Goal: Task Accomplishment & Management: Manage account settings

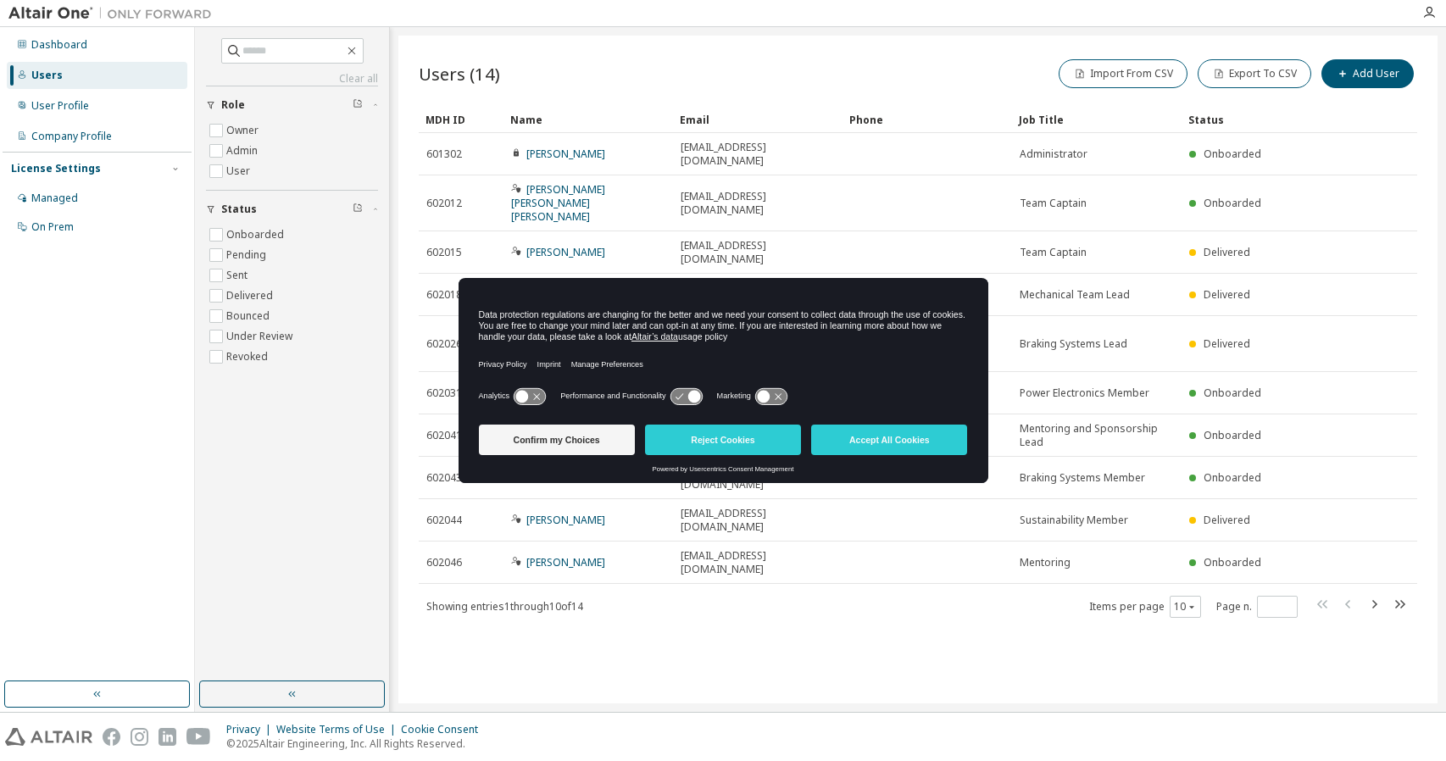
click at [532, 396] on icon at bounding box center [529, 396] width 31 height 16
click at [683, 395] on icon at bounding box center [685, 396] width 31 height 16
click at [577, 442] on button "Confirm my Choices" at bounding box center [557, 440] width 156 height 31
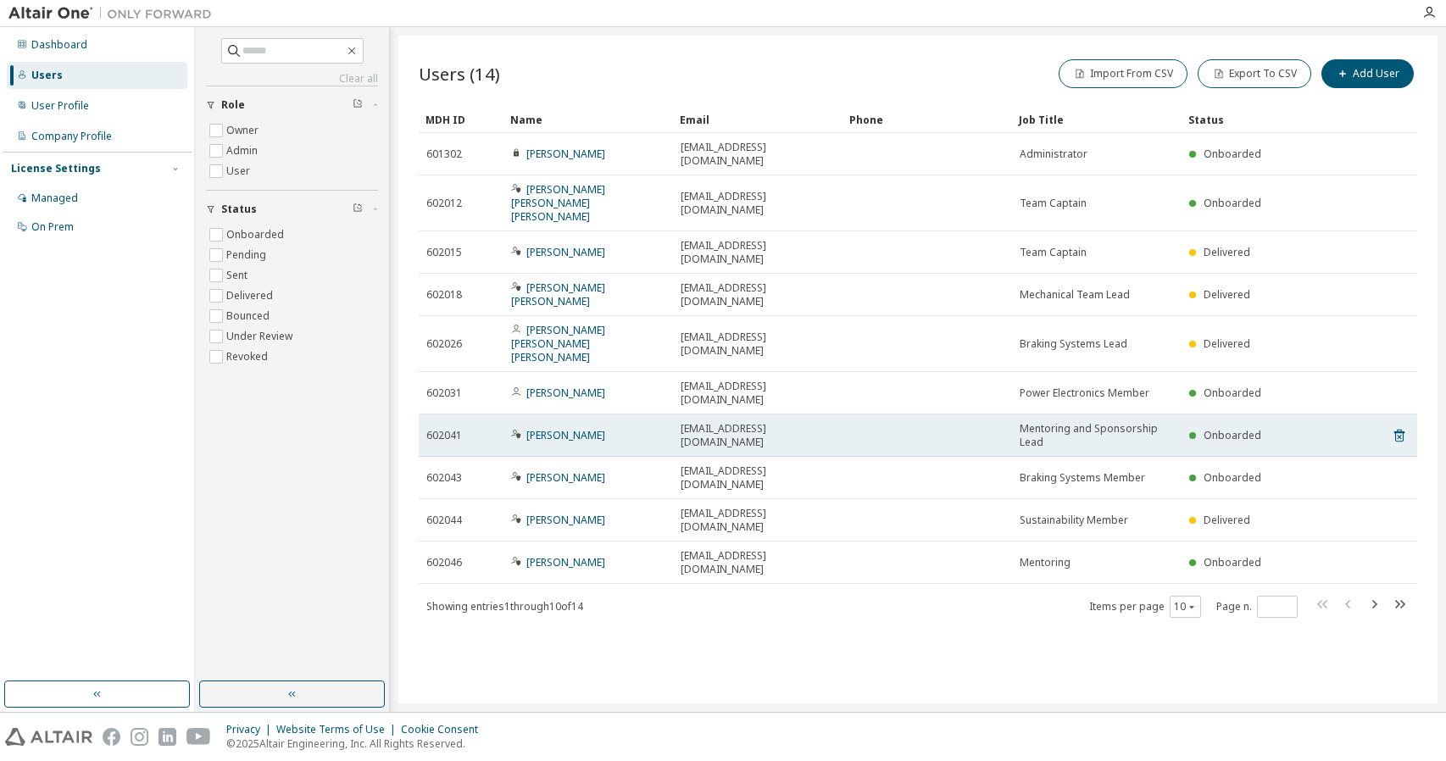
click at [1239, 428] on span "Onboarded" at bounding box center [1233, 435] width 58 height 14
click at [544, 428] on link "Ulises Maldonado López" at bounding box center [565, 435] width 79 height 14
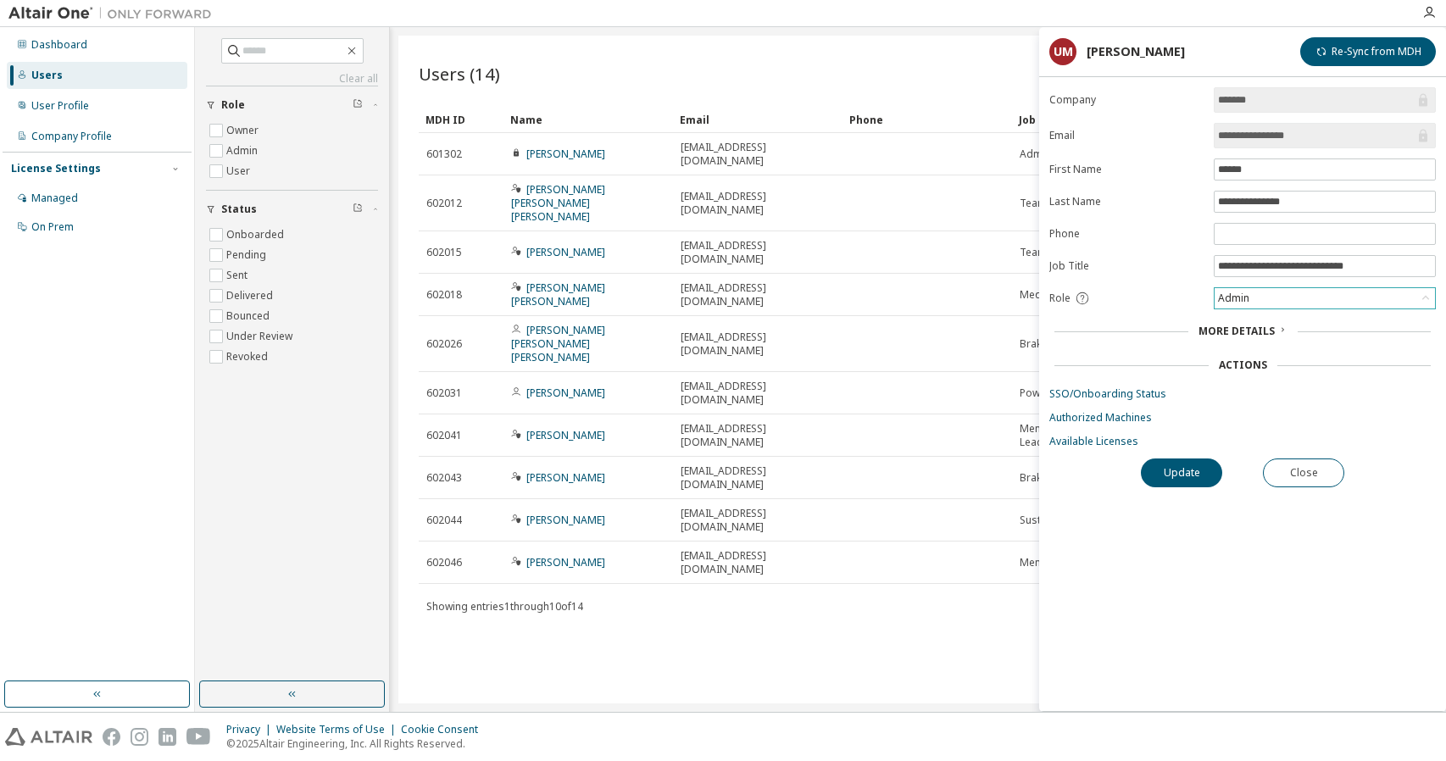
click at [1259, 289] on div "Admin" at bounding box center [1325, 298] width 220 height 20
click at [1259, 335] on li "Owner" at bounding box center [1323, 338] width 217 height 22
click at [1192, 460] on button "Update" at bounding box center [1181, 473] width 81 height 29
click at [1310, 291] on div "Owner" at bounding box center [1325, 298] width 220 height 20
click at [1208, 509] on div "**********" at bounding box center [1242, 399] width 407 height 624
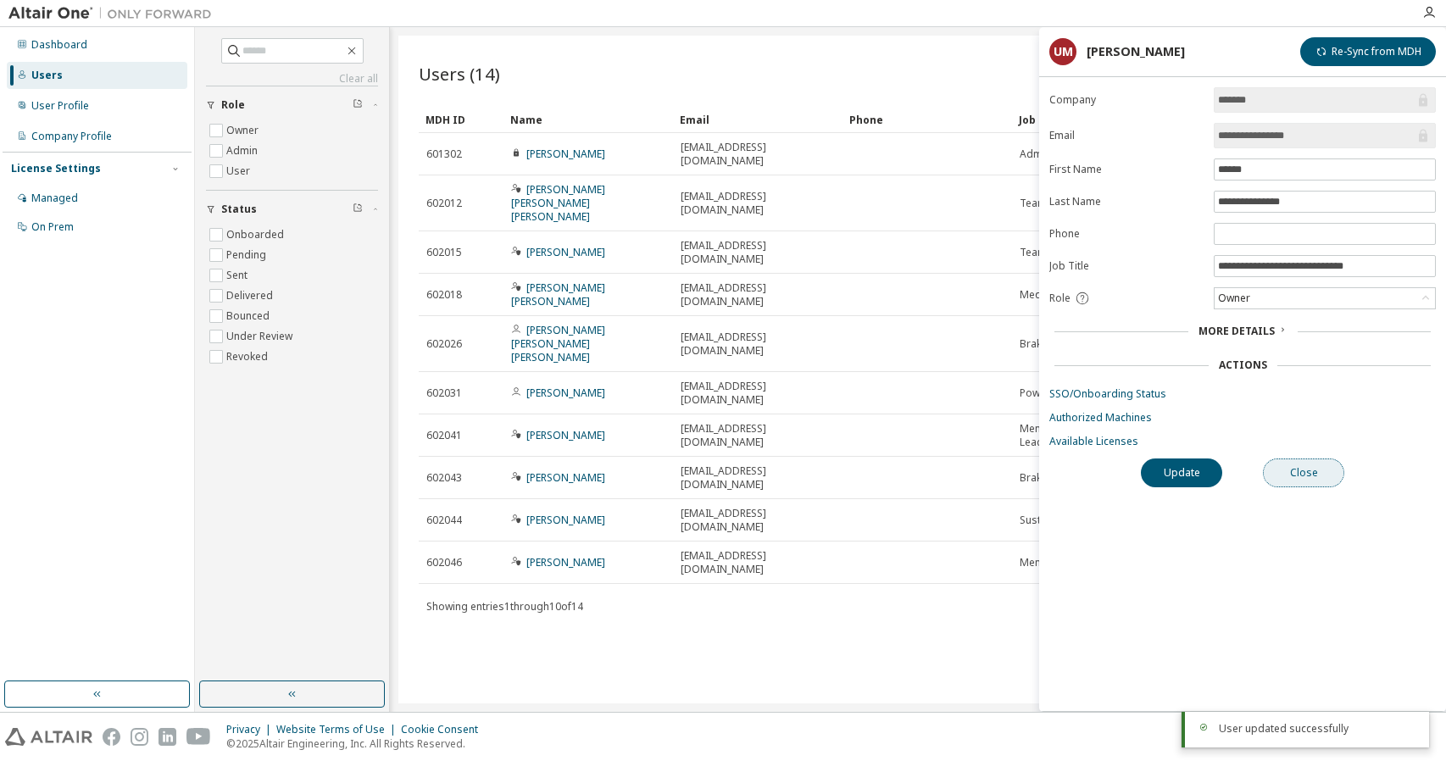
click at [1285, 468] on button "Close" at bounding box center [1303, 473] width 81 height 29
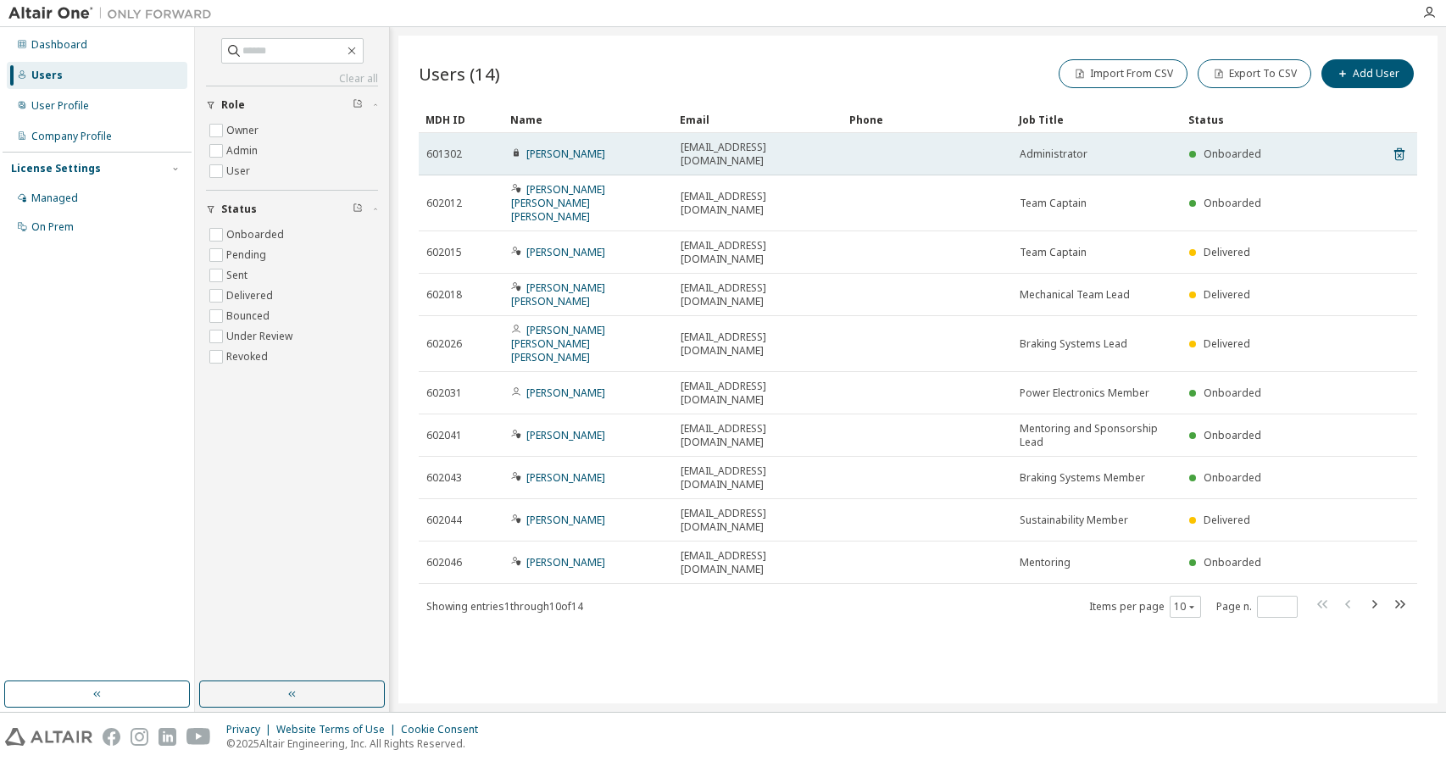
click at [515, 149] on icon at bounding box center [516, 153] width 5 height 8
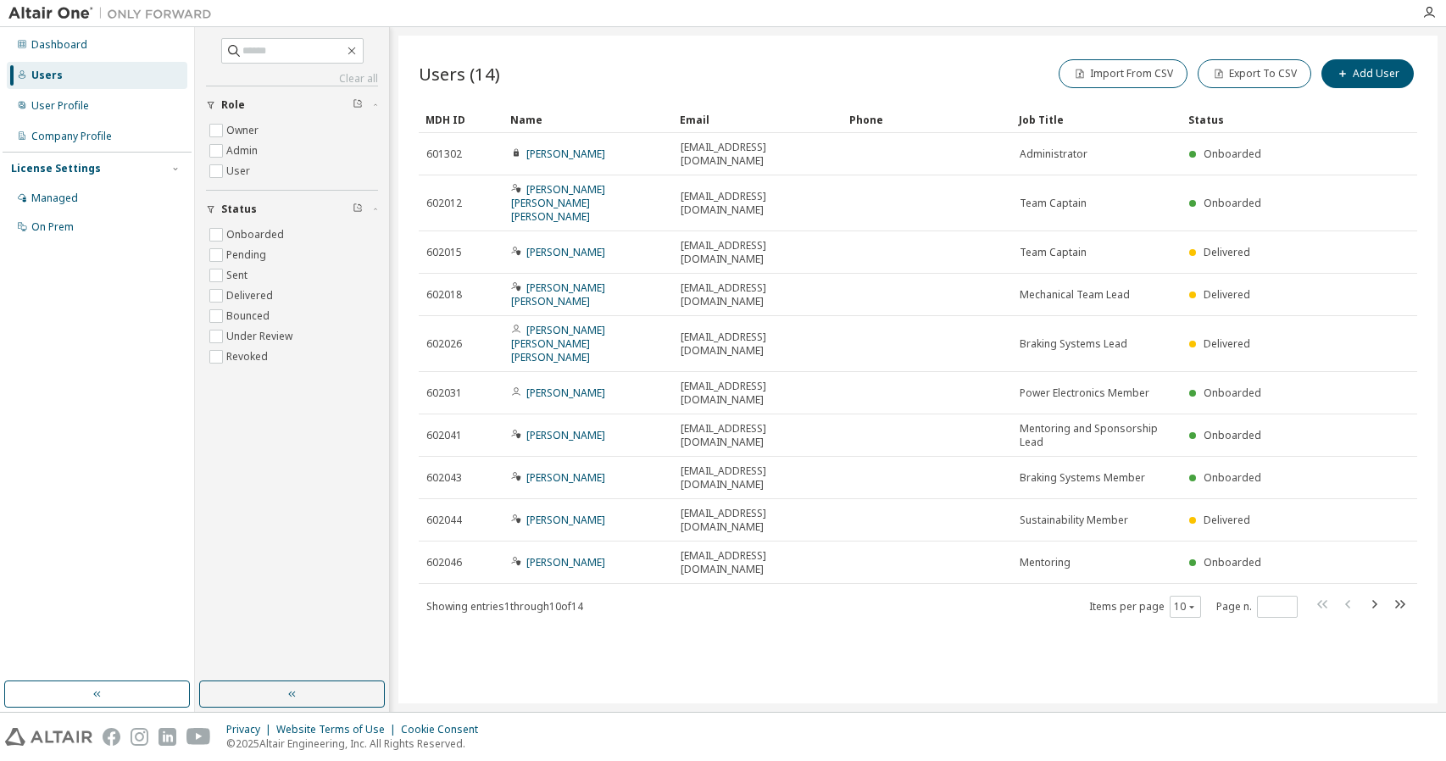
drag, startPoint x: 759, startPoint y: 454, endPoint x: 685, endPoint y: 522, distance: 100.8
click at [685, 522] on div "Users (14) Import From CSV Export To CSV Add User Clear Load Save Save As Field…" at bounding box center [917, 370] width 1039 height 668
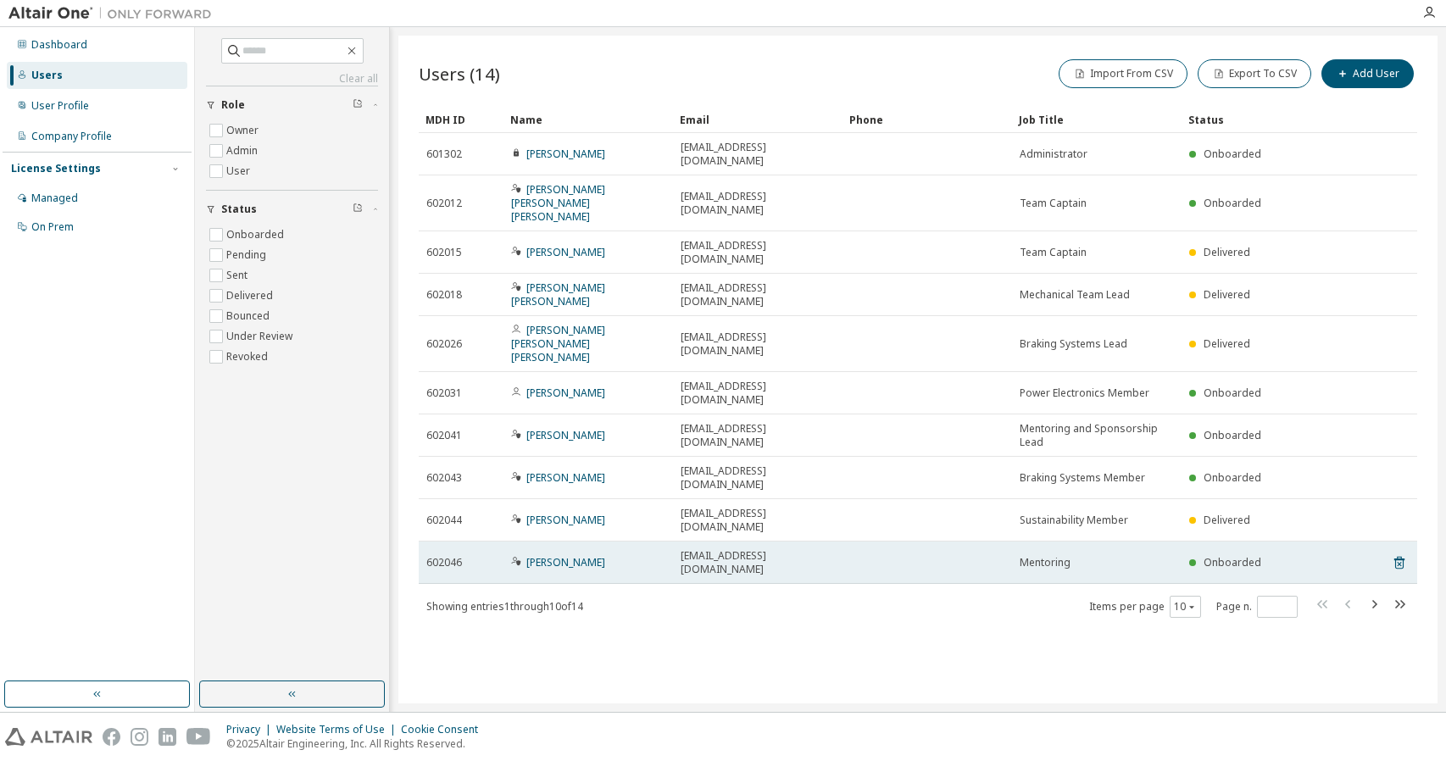
click at [1226, 555] on span "Onboarded" at bounding box center [1233, 562] width 58 height 14
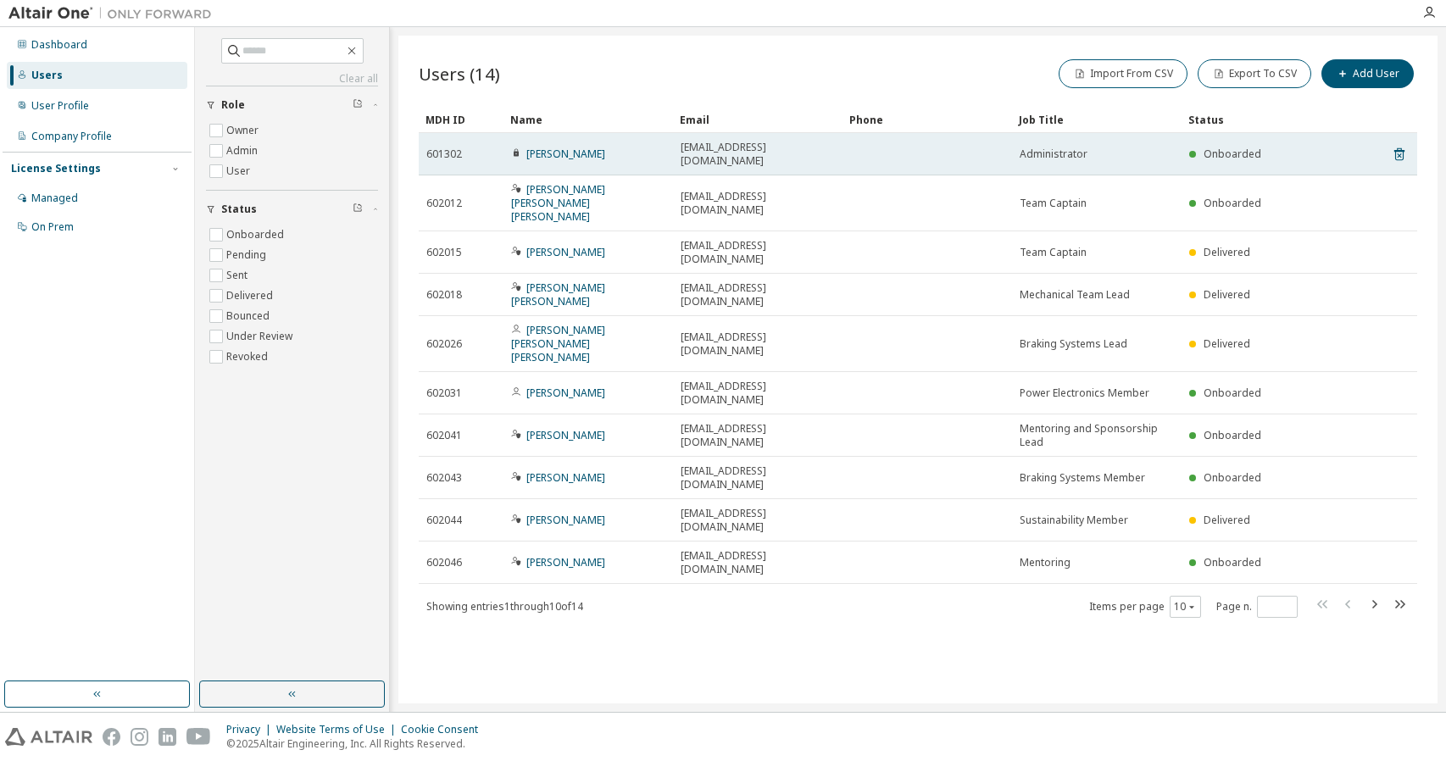
click at [1212, 148] on span "Onboarded" at bounding box center [1233, 154] width 58 height 14
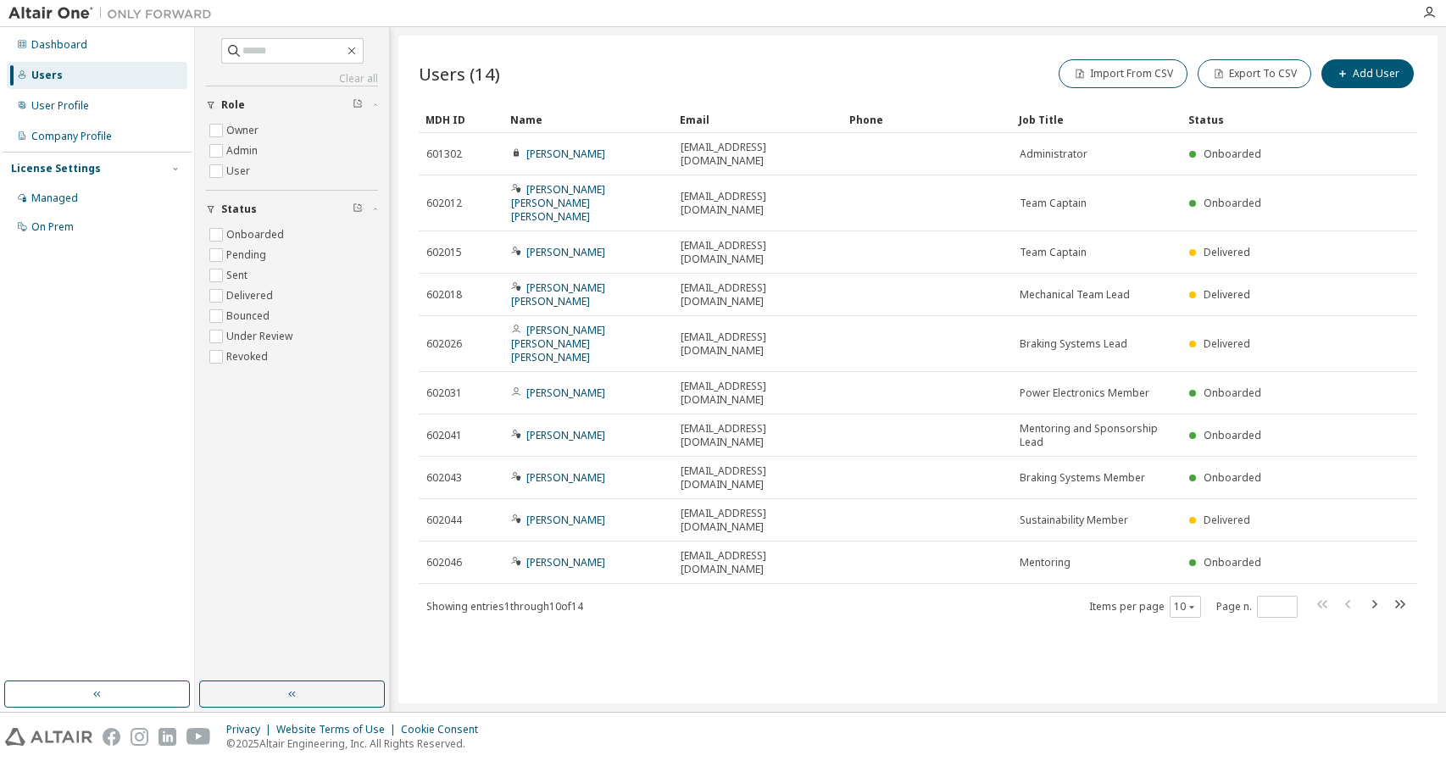
click at [1246, 125] on div "Status" at bounding box center [1258, 119] width 141 height 27
